Goal: Task Accomplishment & Management: Complete application form

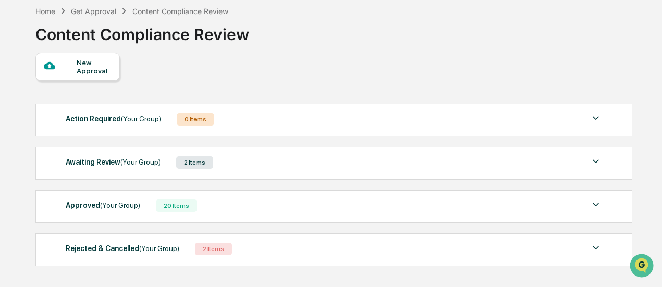
scroll to position [92, 0]
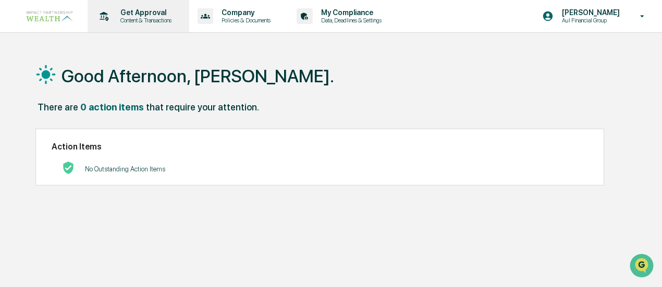
click at [141, 17] on p "Content & Transactions" at bounding box center [144, 20] width 65 height 7
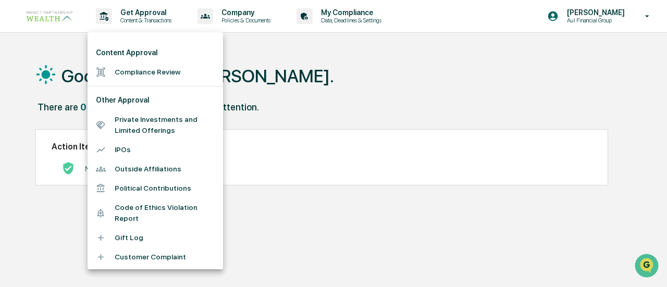
click at [145, 67] on li "Compliance Review" at bounding box center [156, 72] width 136 height 19
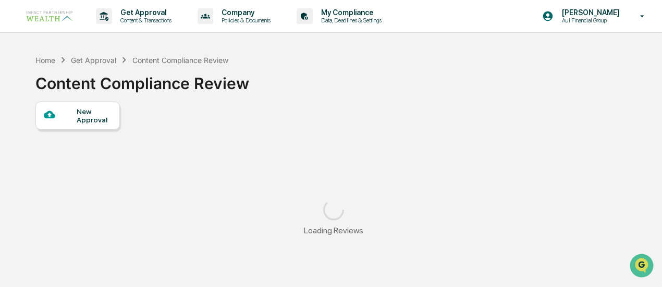
click at [65, 117] on div at bounding box center [60, 115] width 33 height 13
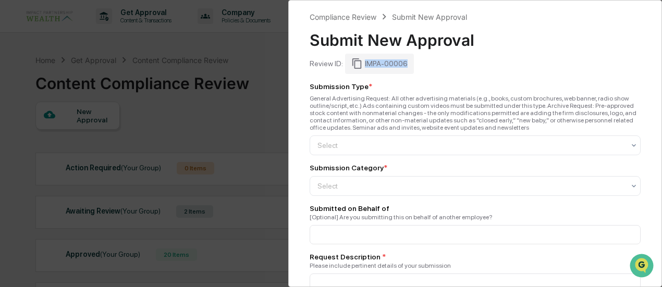
drag, startPoint x: 404, startPoint y: 64, endPoint x: 362, endPoint y: 60, distance: 41.8
click at [362, 60] on div "IMPA-00006" at bounding box center [379, 64] width 69 height 20
copy div "IMPA-00006"
click at [353, 152] on div "Select" at bounding box center [470, 145] width 317 height 15
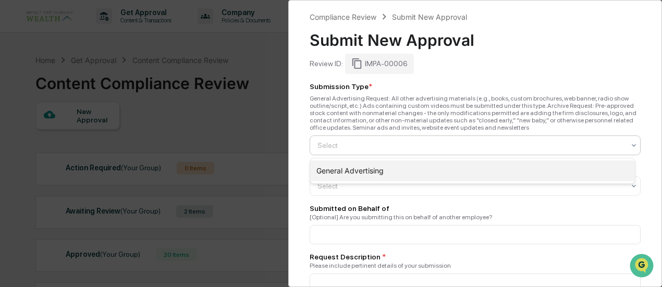
click at [350, 167] on div "General Advertising" at bounding box center [472, 171] width 325 height 21
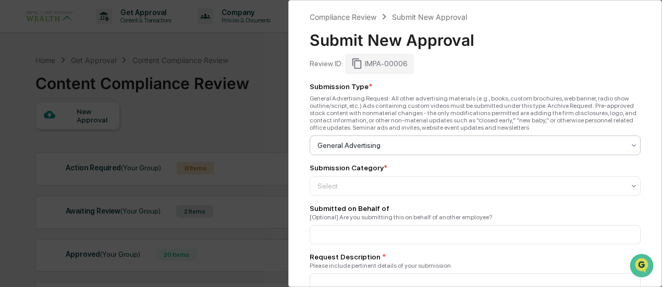
click at [345, 176] on div "Submission Category * Select" at bounding box center [475, 180] width 331 height 32
click at [339, 184] on div at bounding box center [470, 186] width 307 height 10
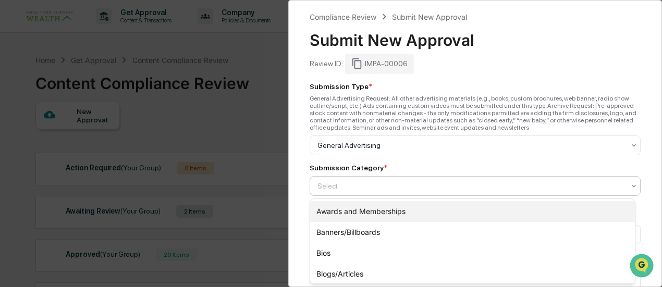
click at [526, 221] on div "Awards and Memberships" at bounding box center [472, 211] width 325 height 21
click at [473, 186] on div at bounding box center [470, 186] width 307 height 10
type input "*"
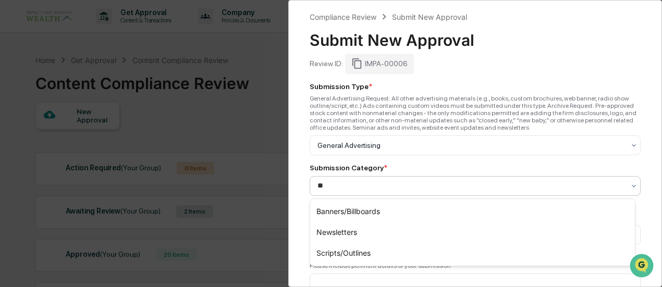
type input "***"
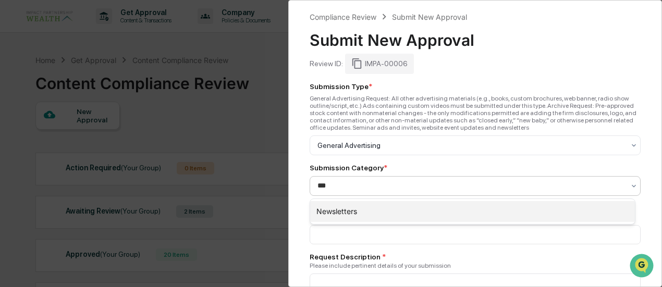
click at [392, 213] on div "Newsletters" at bounding box center [472, 211] width 325 height 21
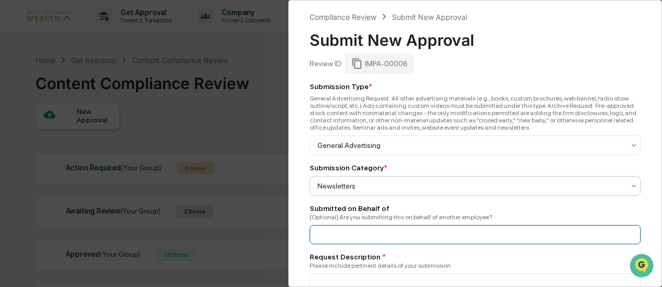
click at [371, 237] on input at bounding box center [475, 234] width 331 height 19
type input "*********"
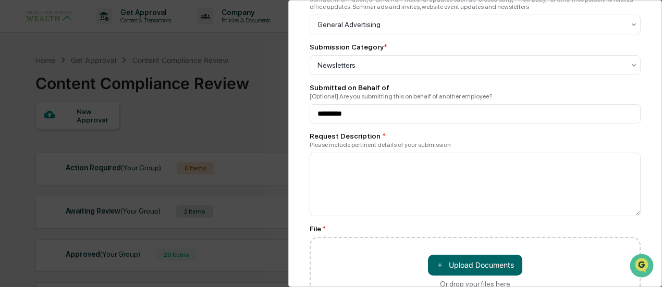
scroll to position [173, 0]
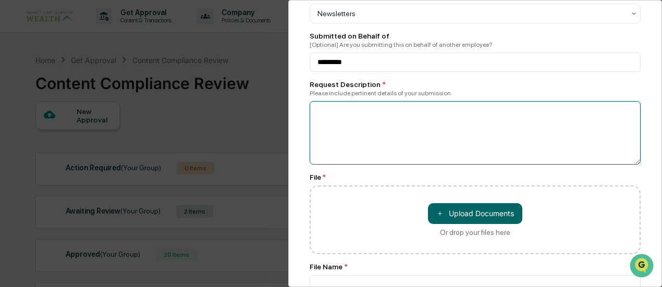
click at [435, 118] on textarea at bounding box center [475, 133] width 331 height 64
type textarea "*"
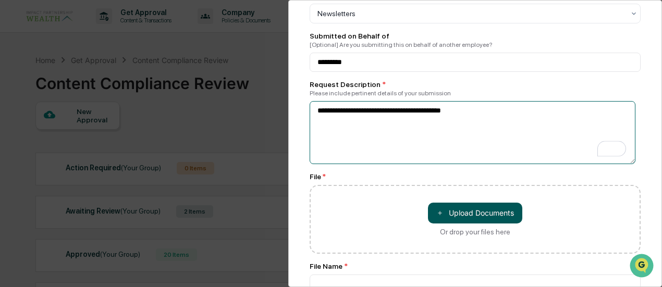
type textarea "**********"
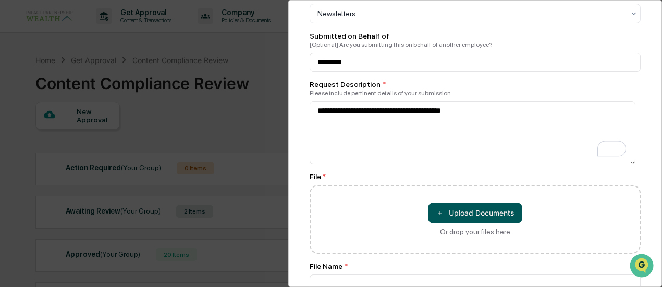
click at [473, 213] on button "＋ Upload Documents" at bounding box center [475, 213] width 94 height 21
type input "**********"
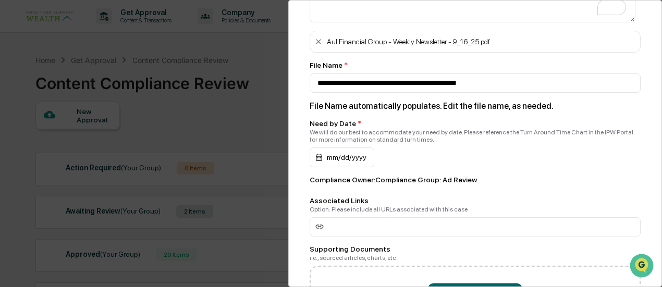
scroll to position [342, 0]
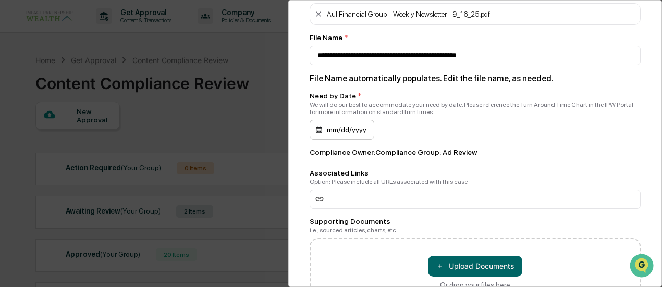
click at [359, 132] on div "mm/dd/yyyy" at bounding box center [342, 130] width 65 height 20
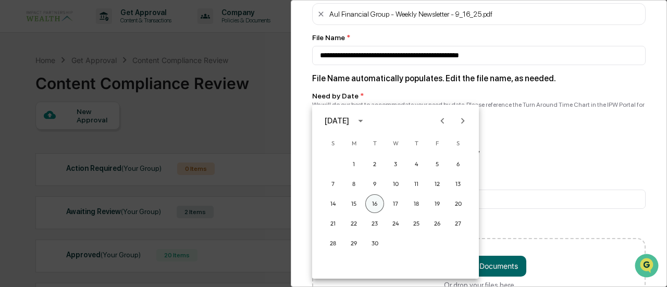
click at [374, 203] on button "16" at bounding box center [374, 203] width 19 height 19
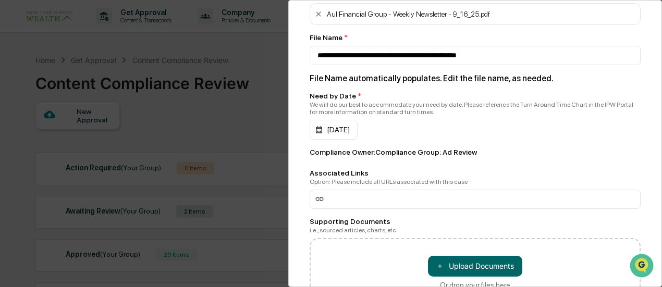
scroll to position [416, 0]
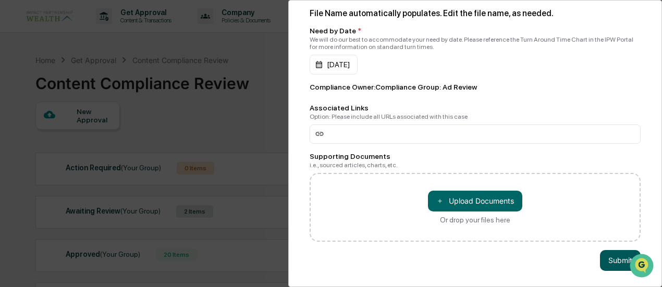
click at [613, 251] on button "Submit" at bounding box center [620, 260] width 41 height 21
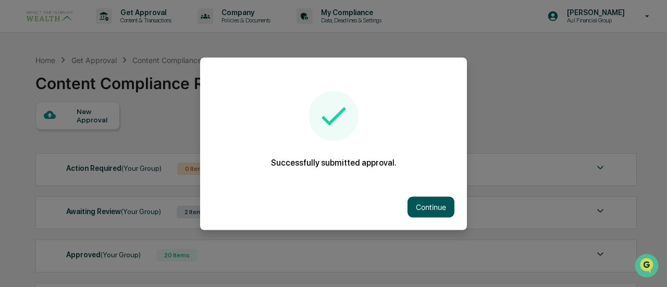
click at [441, 202] on button "Continue" at bounding box center [431, 207] width 47 height 21
